Goal: Task Accomplishment & Management: Use online tool/utility

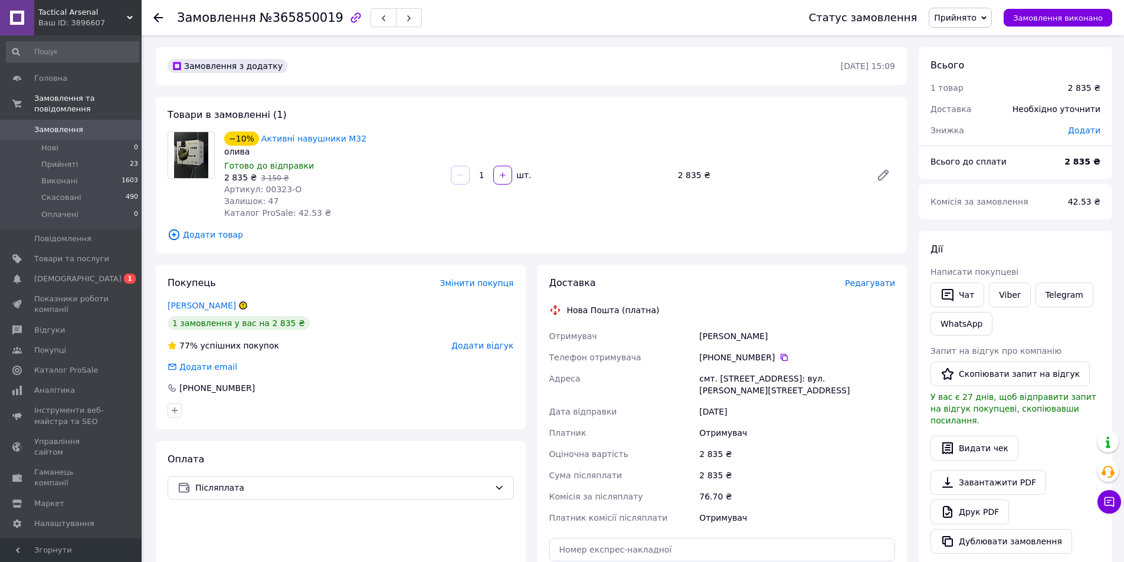
click at [86, 17] on span "Tactical Arsenal" at bounding box center [82, 12] width 89 height 11
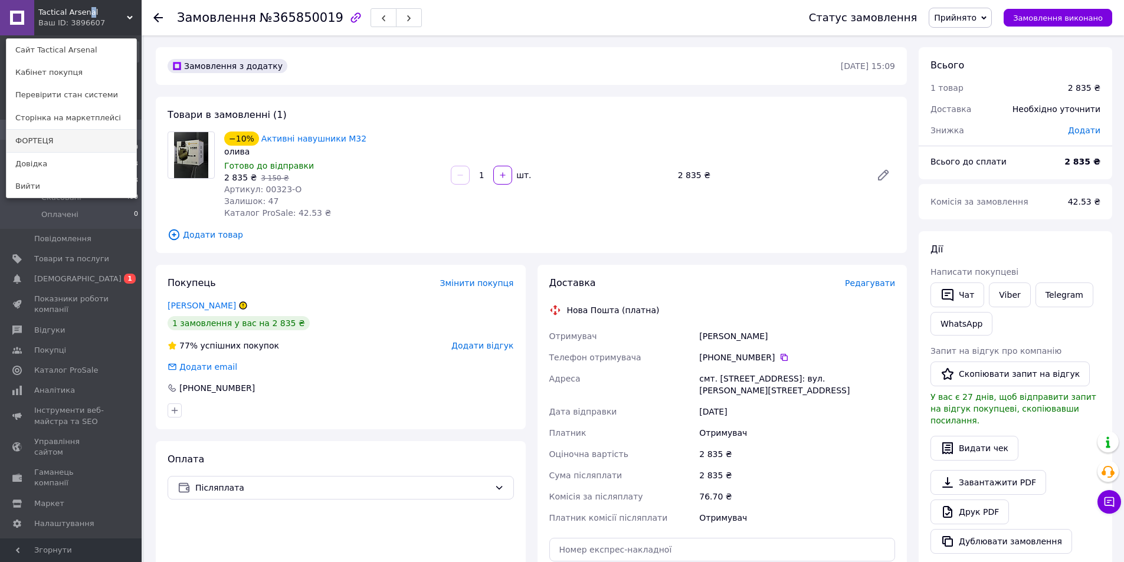
click at [54, 136] on link "ФОРТЕЦЯ" at bounding box center [71, 141] width 130 height 22
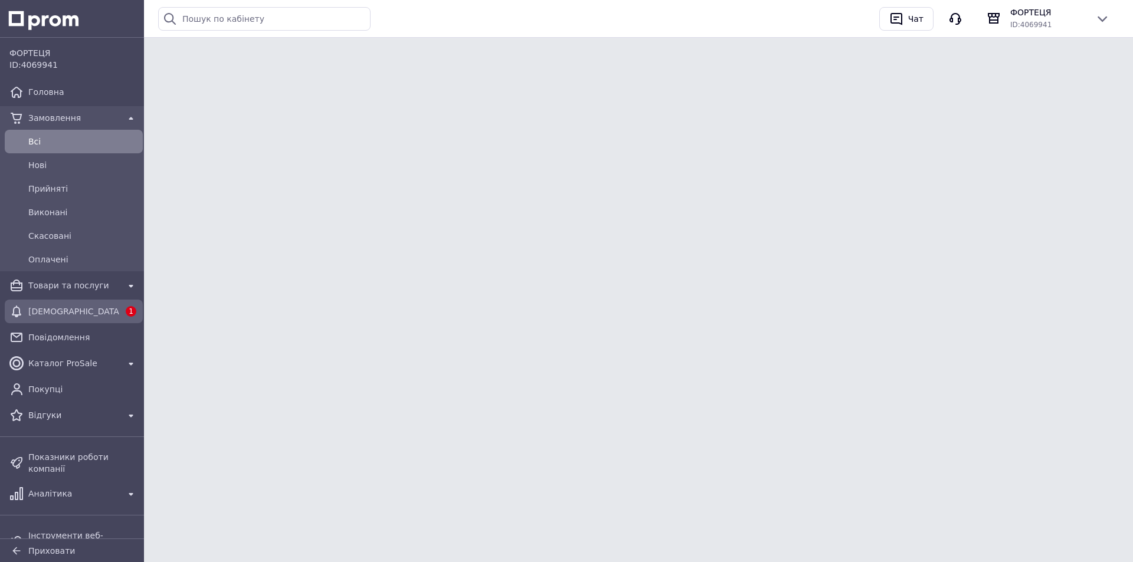
click at [58, 313] on span "[DEMOGRAPHIC_DATA]" at bounding box center [73, 312] width 91 height 12
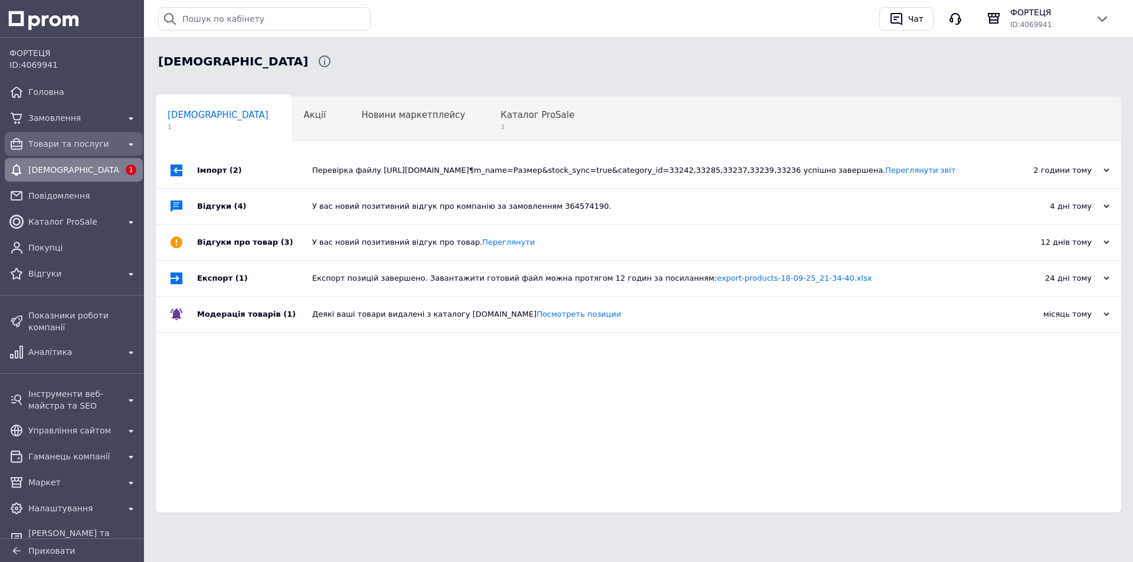
click at [84, 145] on span "Товари та послуги" at bounding box center [73, 144] width 91 height 12
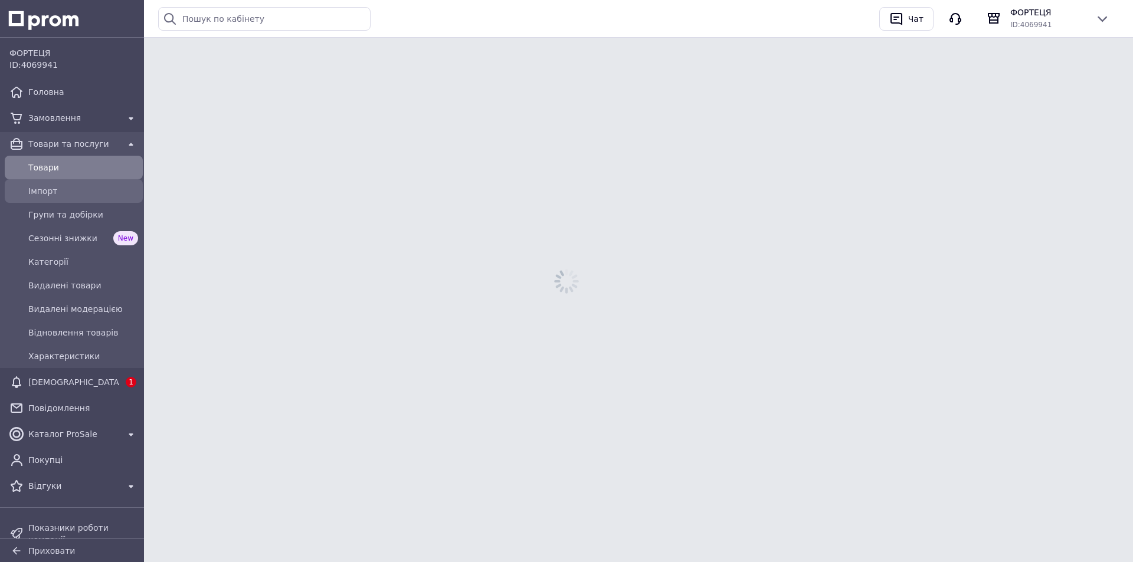
click at [55, 188] on span "Імпорт" at bounding box center [83, 191] width 110 height 12
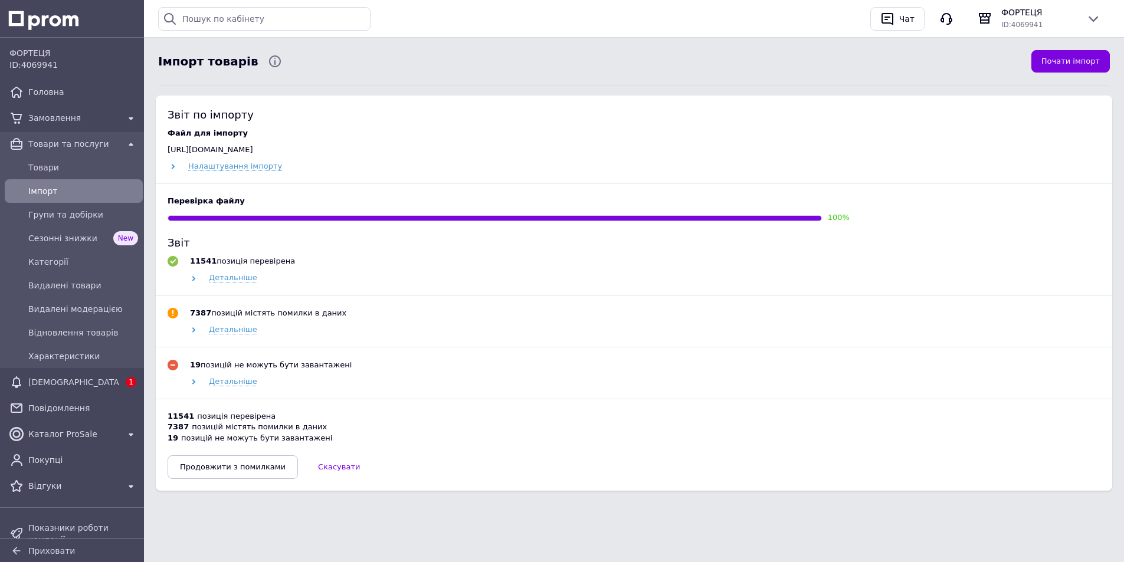
scroll to position [519, 0]
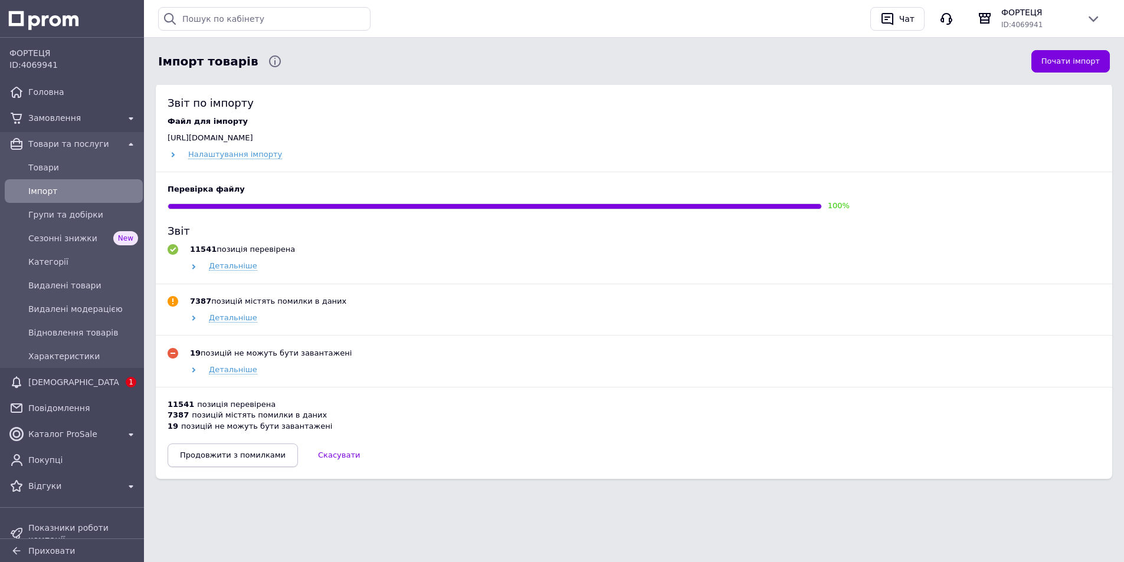
click at [248, 460] on span "Продовжити з помилками" at bounding box center [233, 455] width 106 height 9
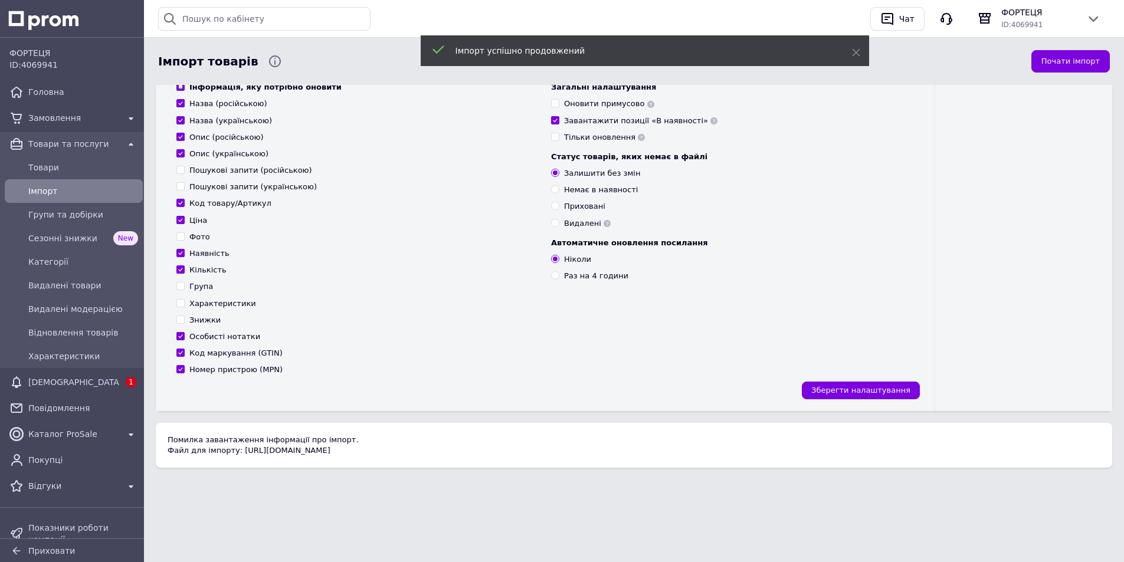
scroll to position [190, 0]
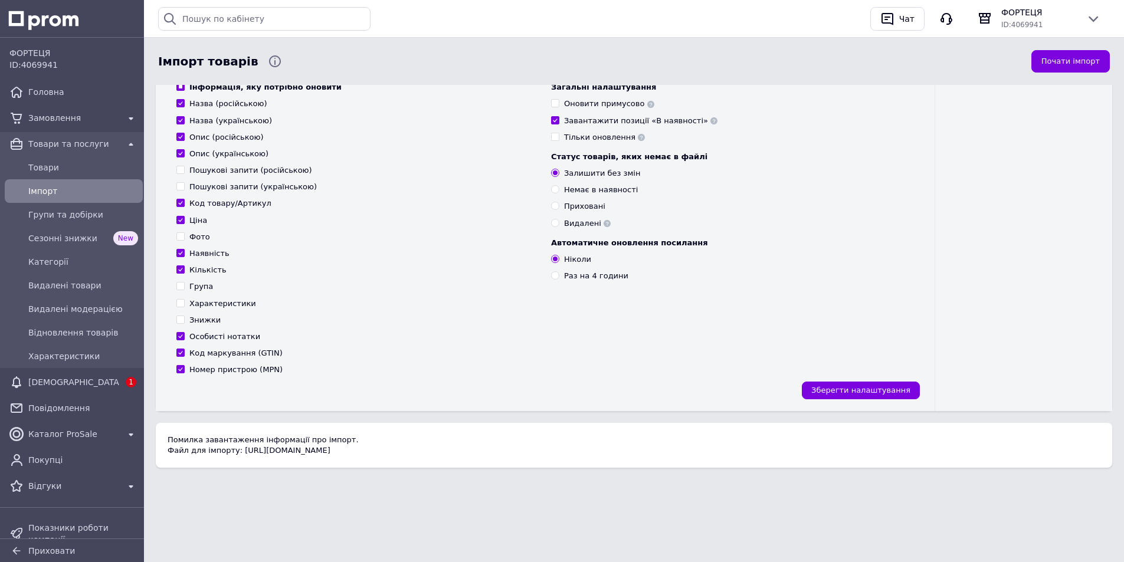
click at [441, 536] on div "Імпорт товарів Почати імпорт Підготуйте файл імпорту дотримуючись інструкції За…" at bounding box center [634, 180] width 980 height 718
click at [504, 514] on div "Імпорт товарів Почати імпорт Підготуйте файл імпорту дотримуючись інструкції За…" at bounding box center [634, 180] width 980 height 718
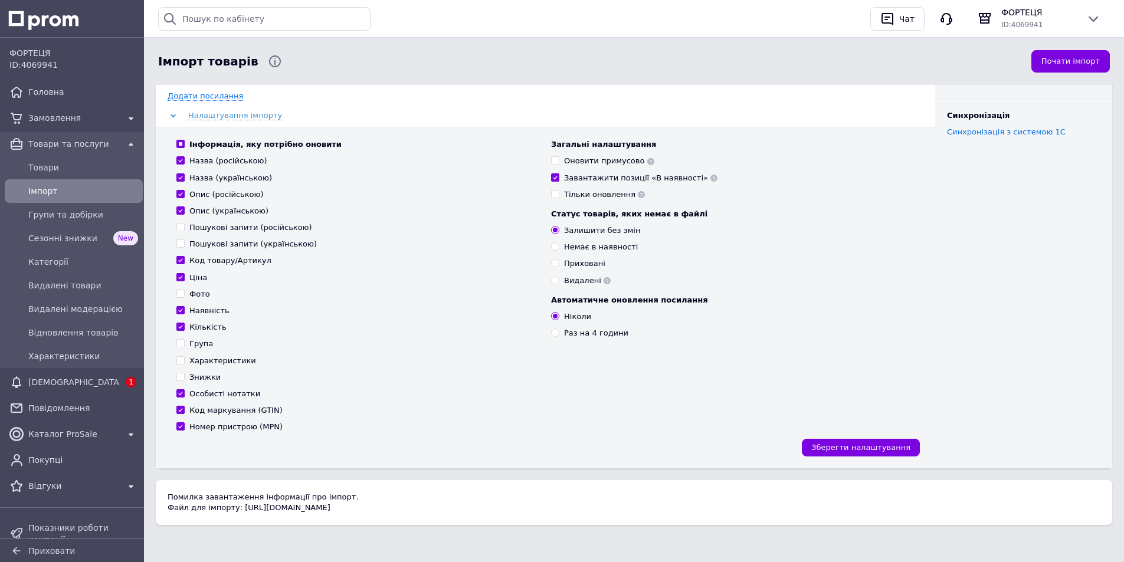
scroll to position [123, 0]
